Goal: Download file/media

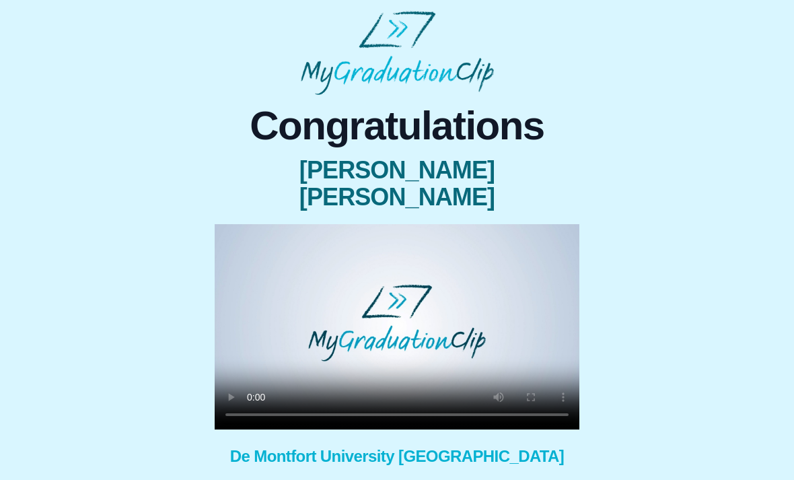
click at [393, 299] on video at bounding box center [397, 326] width 365 height 205
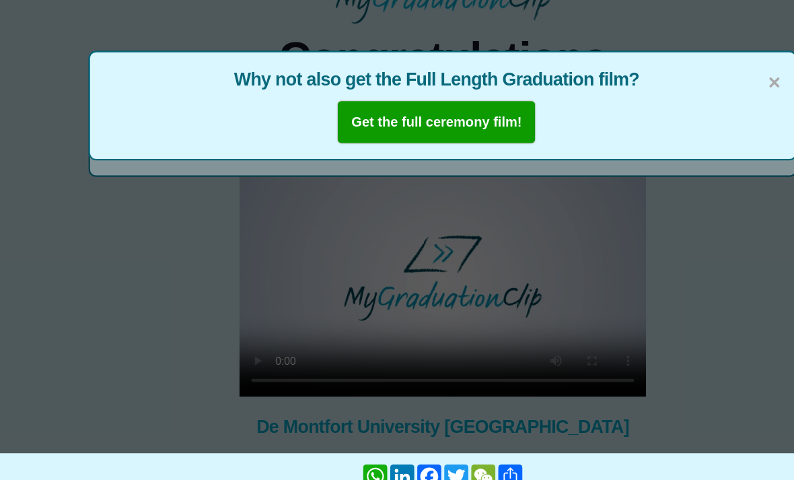
scroll to position [65, 0]
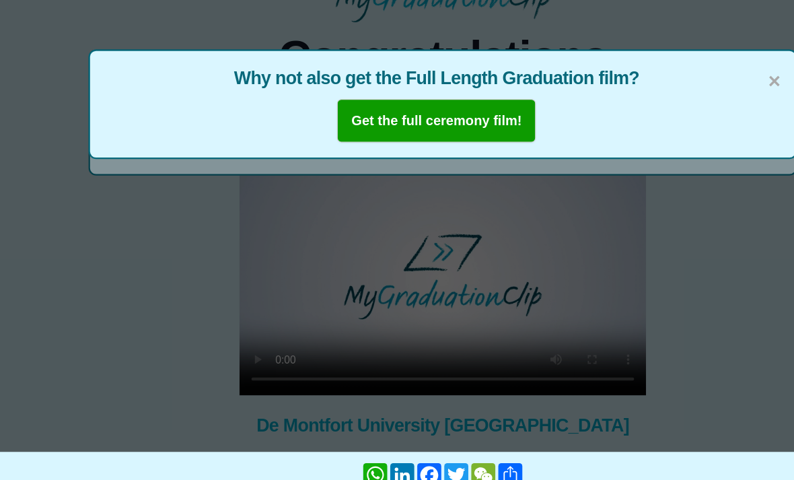
click at [693, 71] on span "×" at bounding box center [694, 83] width 11 height 28
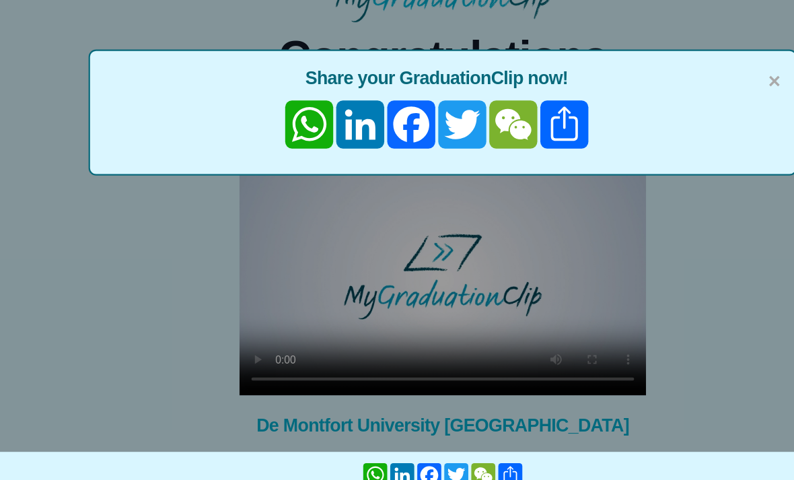
click at [689, 69] on span "×" at bounding box center [694, 83] width 11 height 28
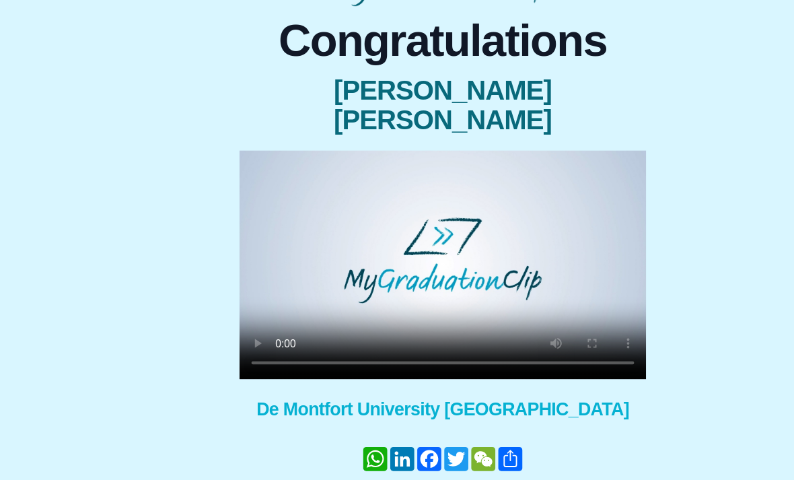
scroll to position [85, 0]
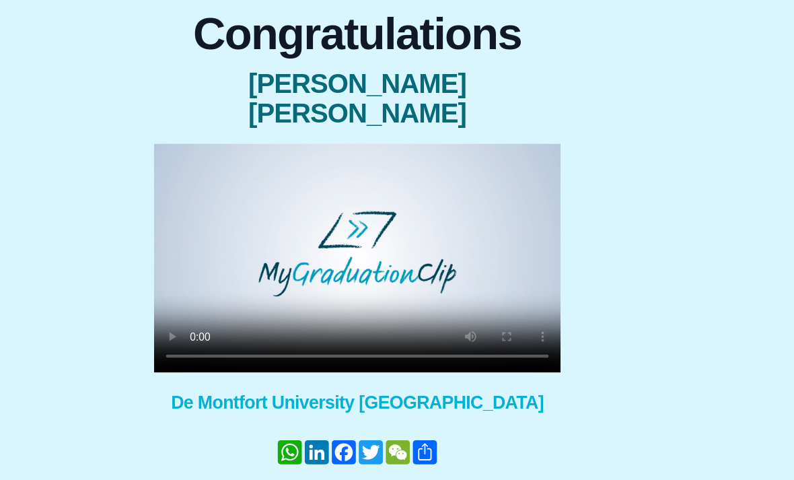
click at [215, 457] on button "Download my GraduationClip" at bounding box center [274, 476] width 118 height 39
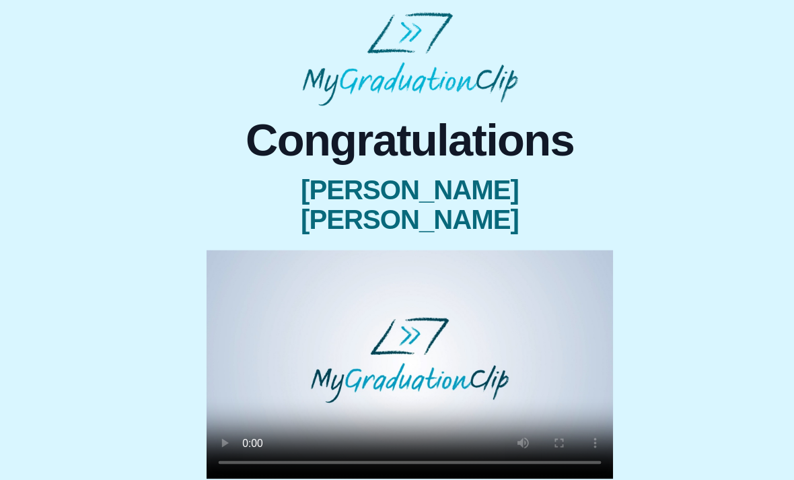
click at [373, 295] on video at bounding box center [397, 326] width 365 height 205
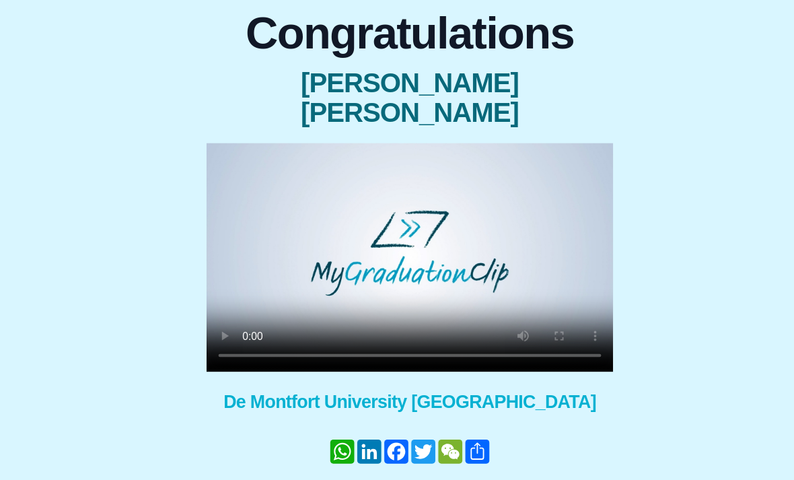
scroll to position [85, 0]
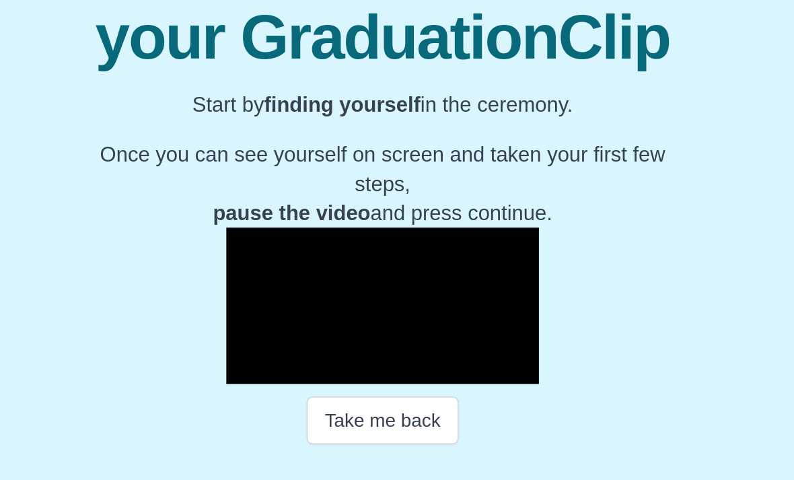
scroll to position [133, 0]
click at [348, 398] on button "Take me back" at bounding box center [397, 413] width 98 height 31
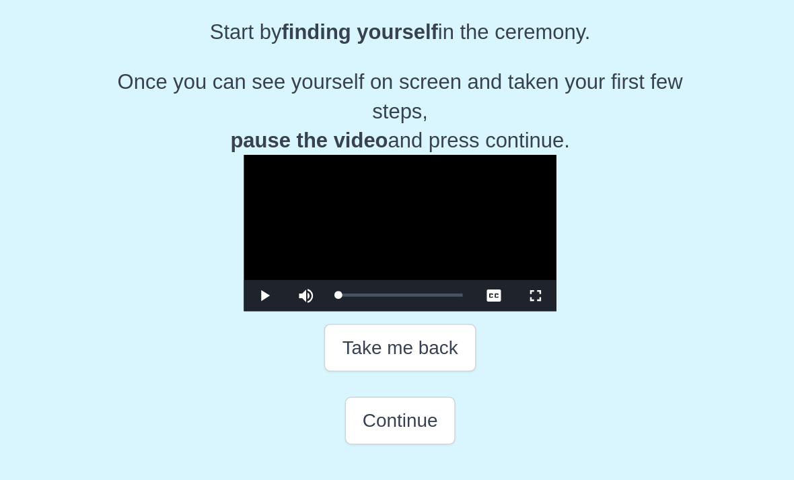
scroll to position [180, 0]
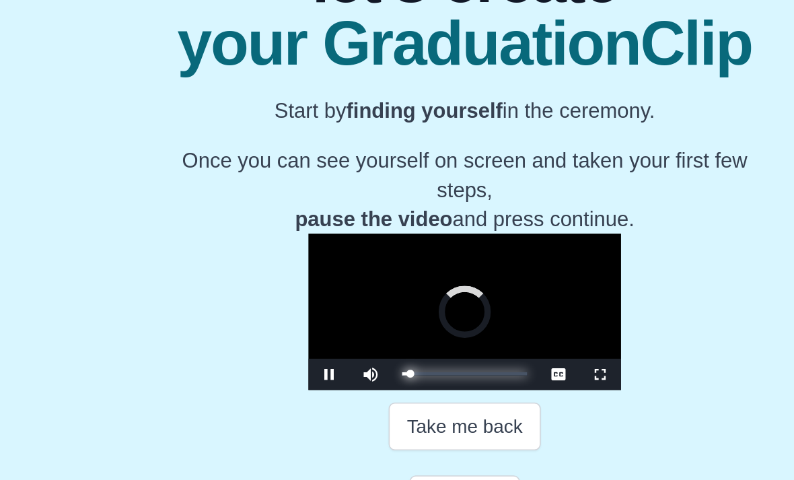
click at [357, 331] on div "0:04:08 Progress : 0%" at bounding box center [359, 332] width 5 height 2
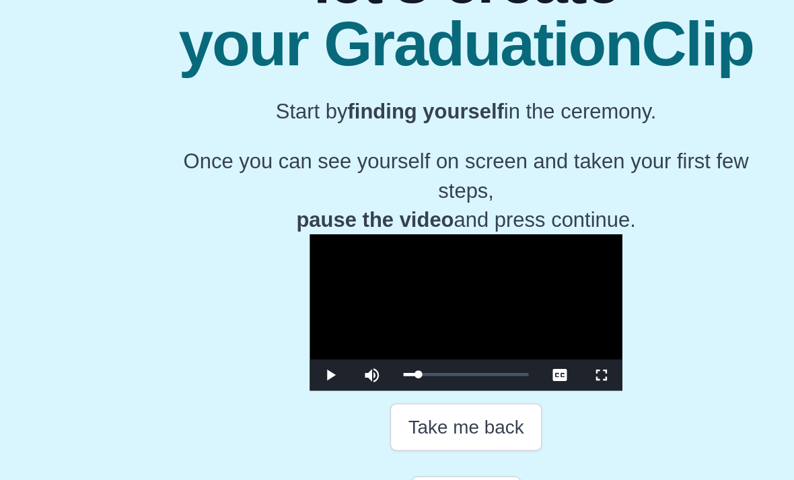
click at [361, 398] on button "Continue" at bounding box center [396, 413] width 71 height 31
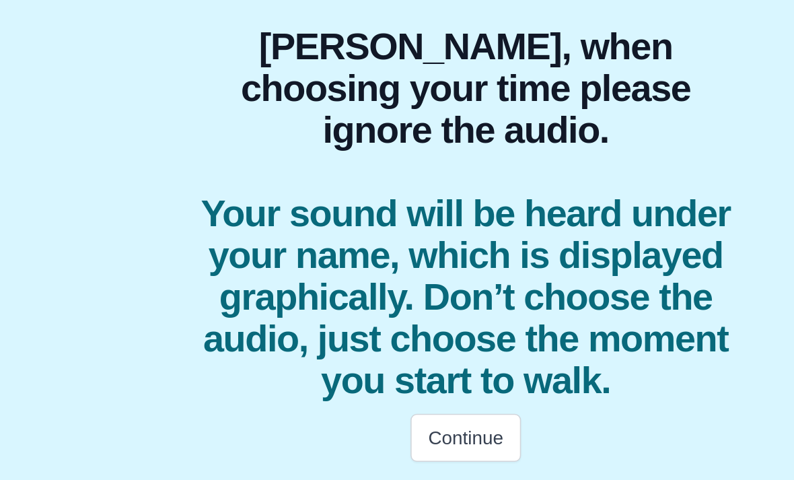
scroll to position [0, 0]
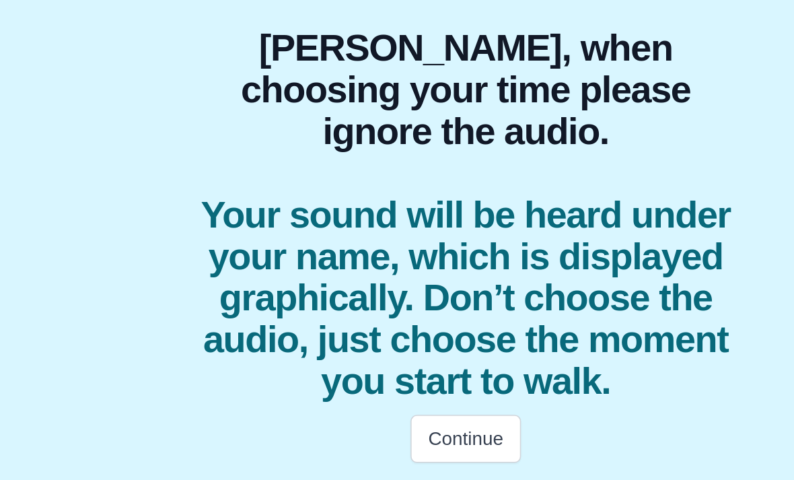
click at [361, 410] on button "Continue" at bounding box center [396, 425] width 71 height 31
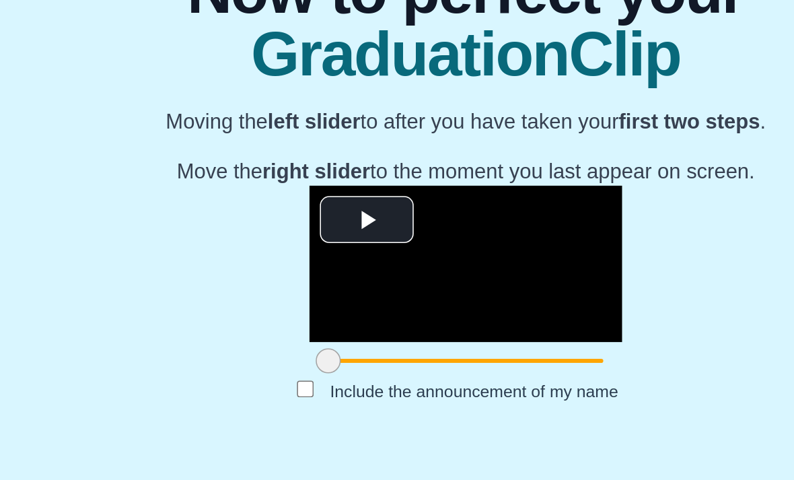
scroll to position [101, 0]
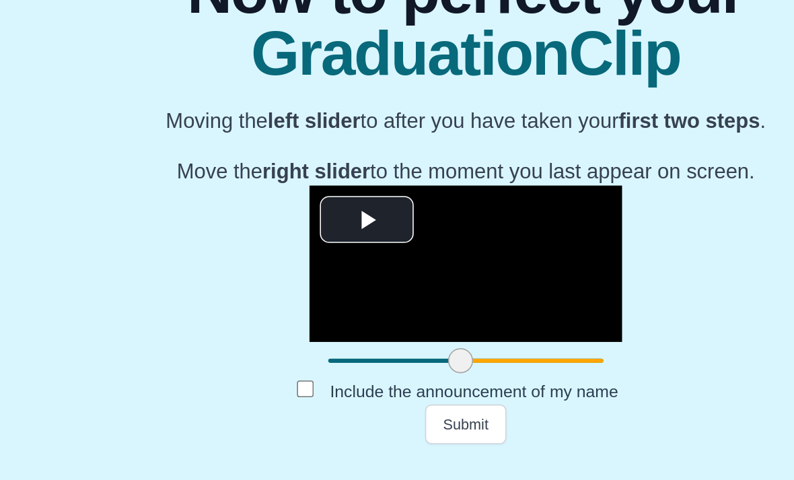
click at [371, 403] on button "Submit" at bounding box center [397, 416] width 52 height 26
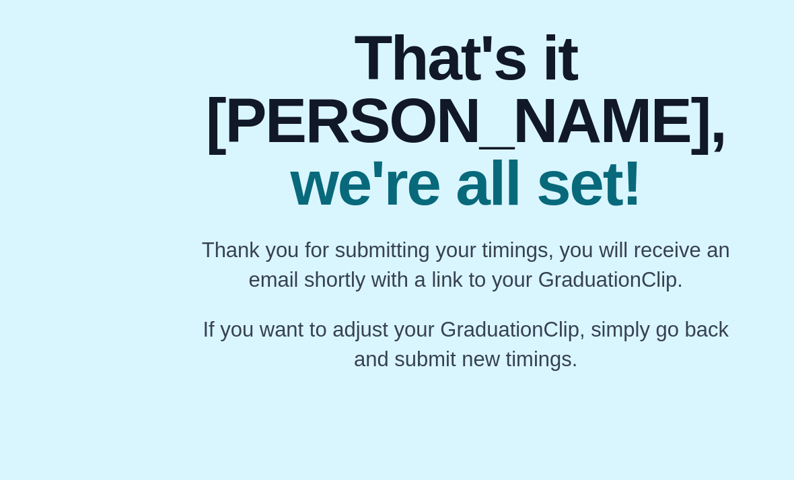
scroll to position [0, 0]
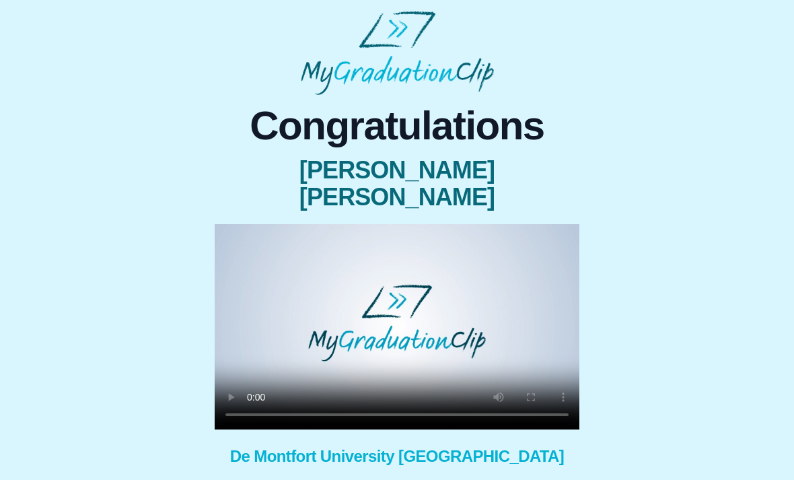
click at [393, 302] on video at bounding box center [397, 326] width 365 height 205
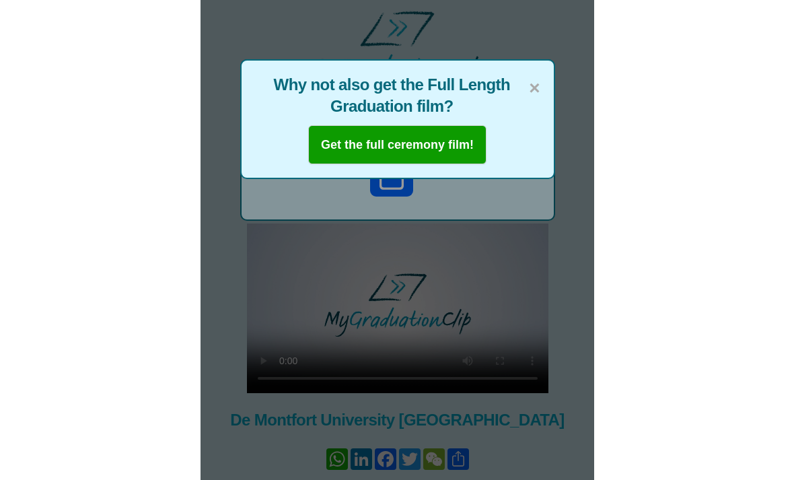
scroll to position [42, 0]
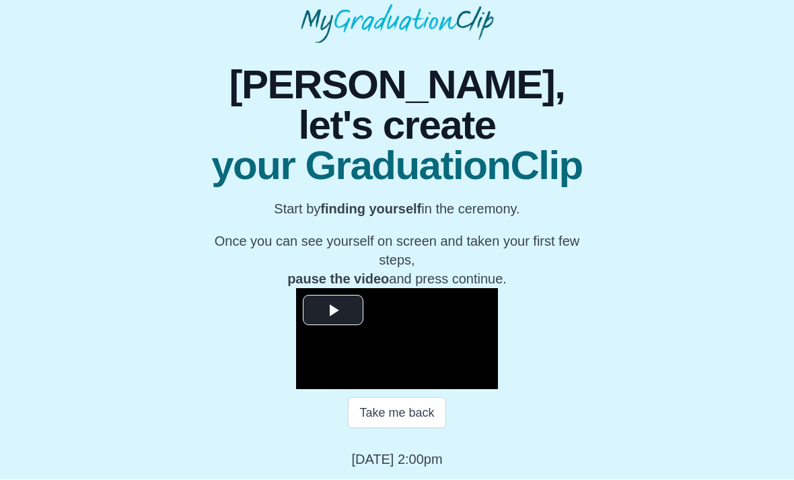
scroll to position [89, 0]
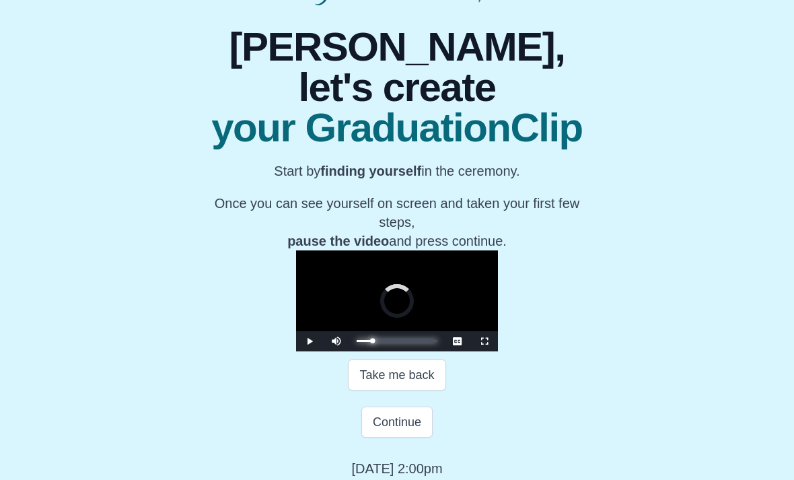
click at [357, 342] on div "Loaded : 0% 0:11:41 Progress : 0%" at bounding box center [397, 341] width 81 height 2
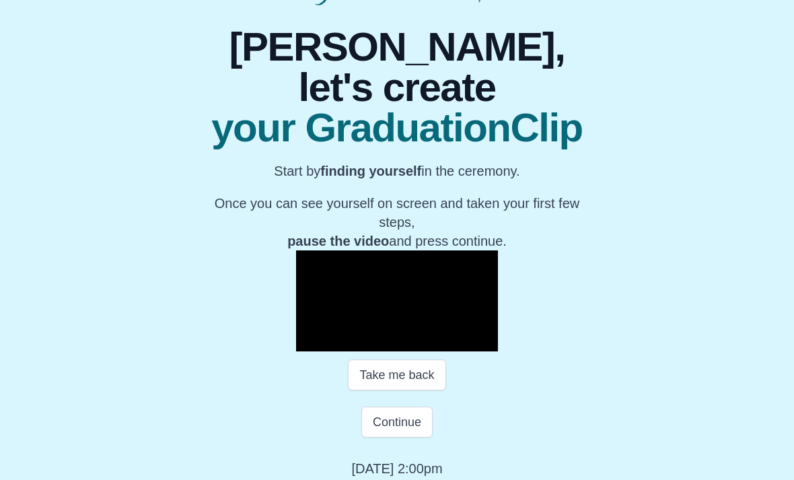
click at [392, 390] on button "Take me back" at bounding box center [397, 374] width 98 height 31
click at [385, 390] on button "Take me back" at bounding box center [397, 374] width 98 height 31
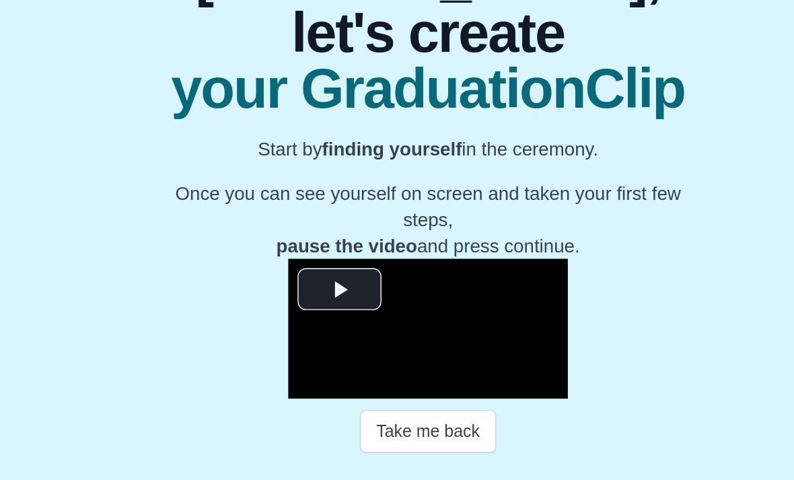
scroll to position [133, 0]
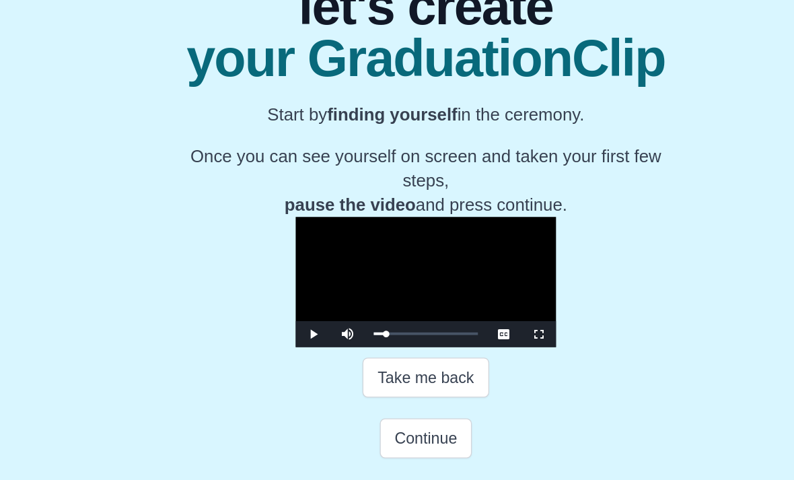
click at [361, 398] on button "Continue" at bounding box center [396, 413] width 71 height 31
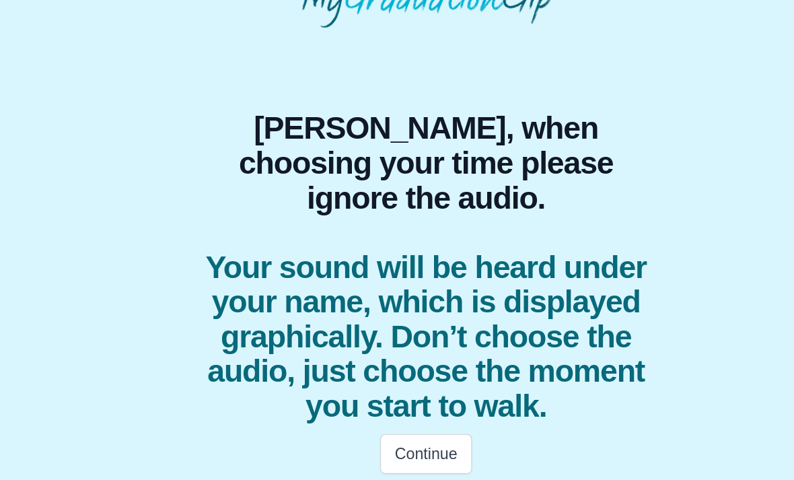
click at [361, 410] on button "Continue" at bounding box center [396, 425] width 71 height 31
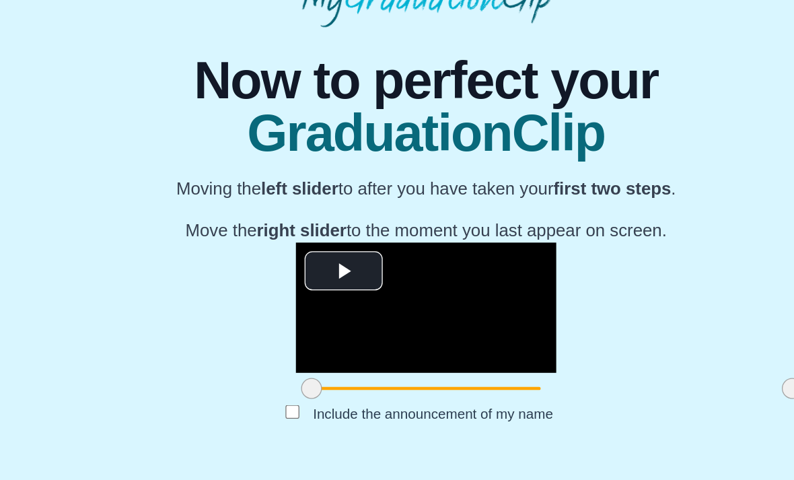
scroll to position [101, 0]
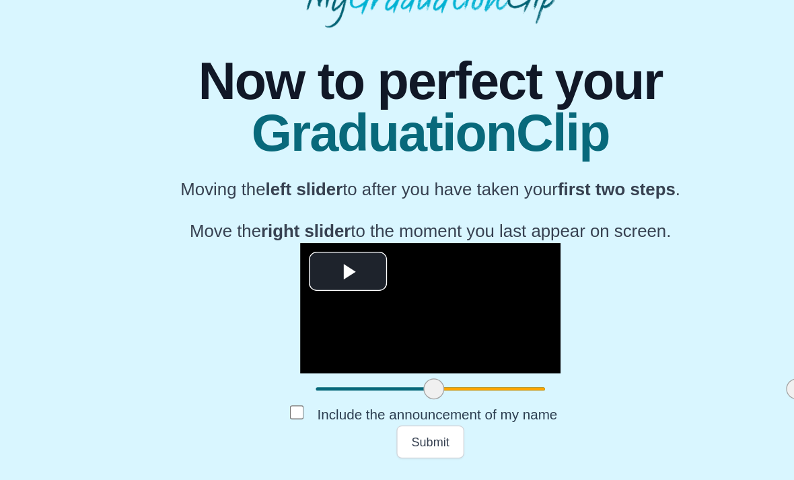
click at [371, 403] on button "Submit" at bounding box center [397, 416] width 52 height 26
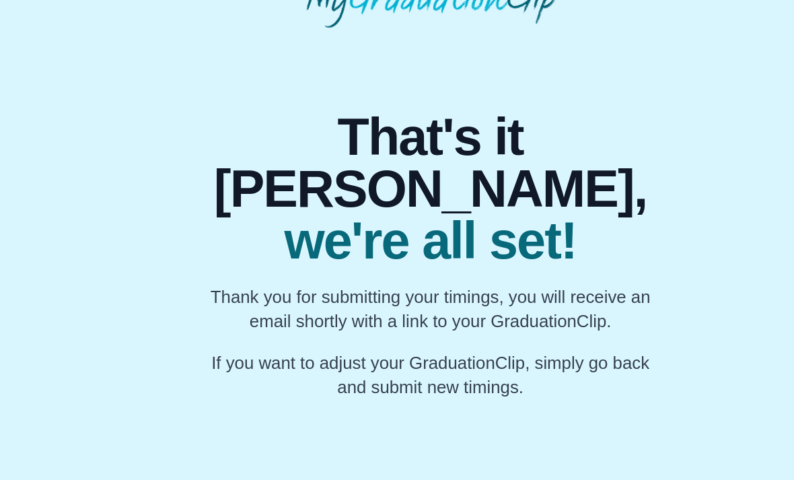
scroll to position [0, 0]
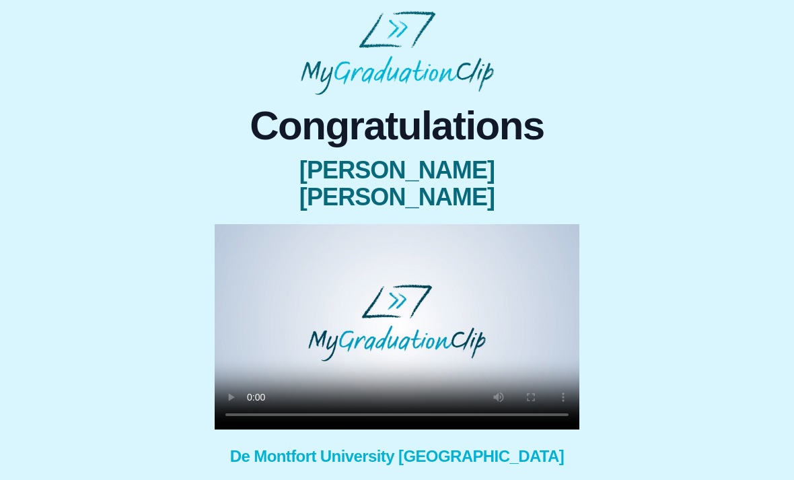
click at [392, 293] on video at bounding box center [397, 326] width 365 height 205
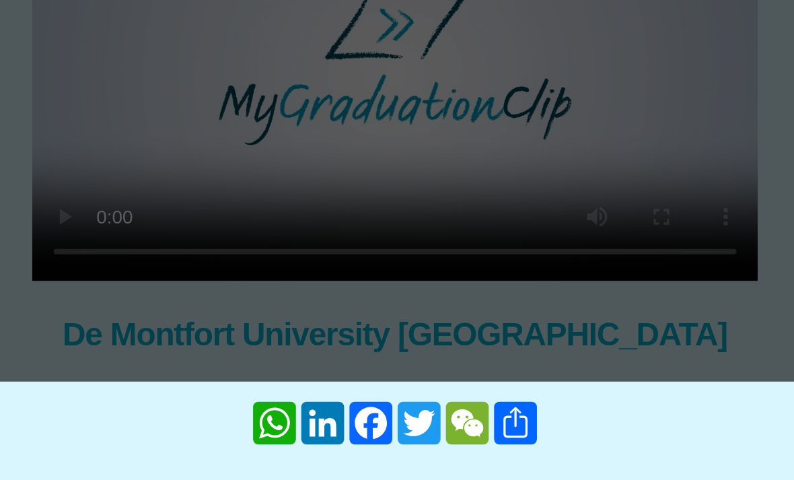
scroll to position [85, 0]
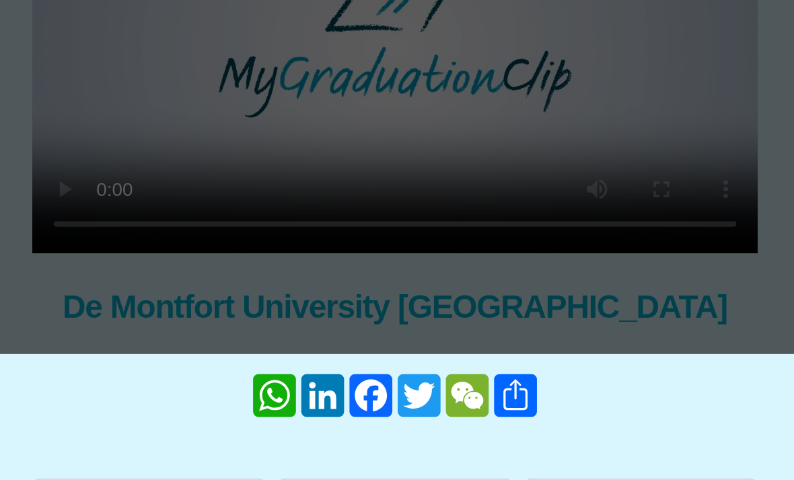
click at [215, 457] on button "Download my GraduationClip" at bounding box center [274, 476] width 118 height 39
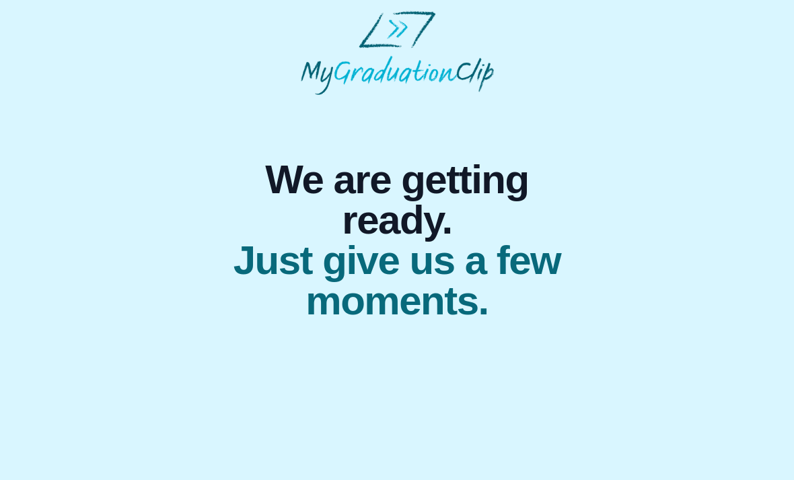
scroll to position [238, 198]
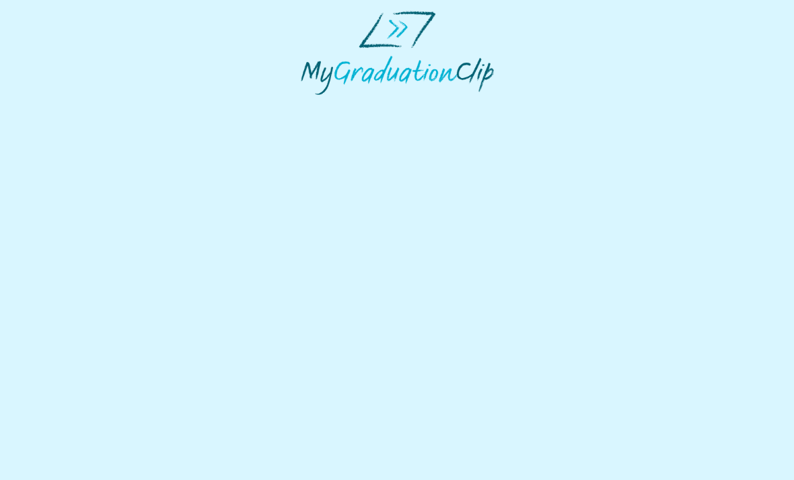
scroll to position [108, 63]
